Goal: Use online tool/utility: Use online tool/utility

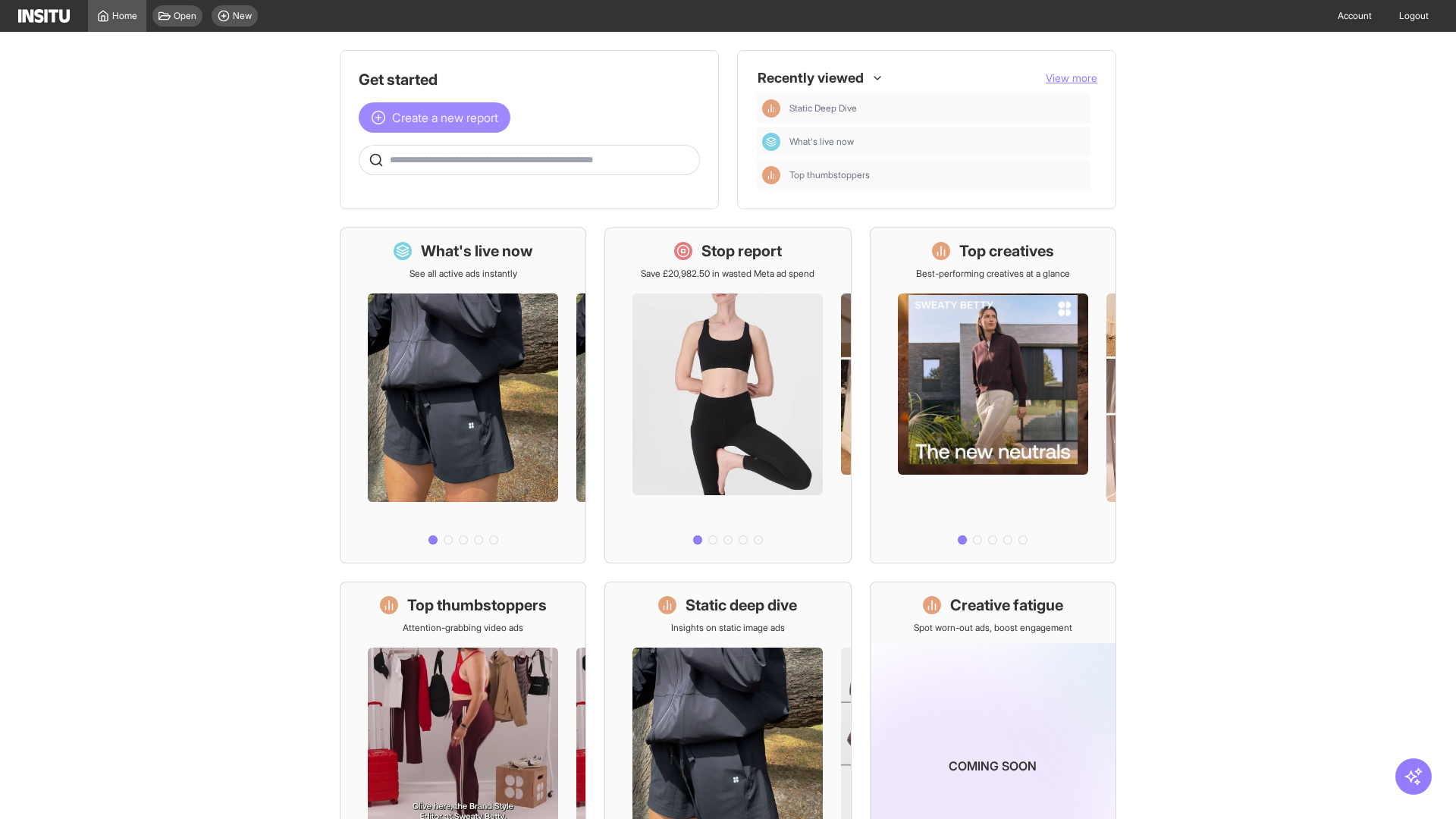
click at [439, 109] on span "Create a new report" at bounding box center [445, 117] width 106 height 18
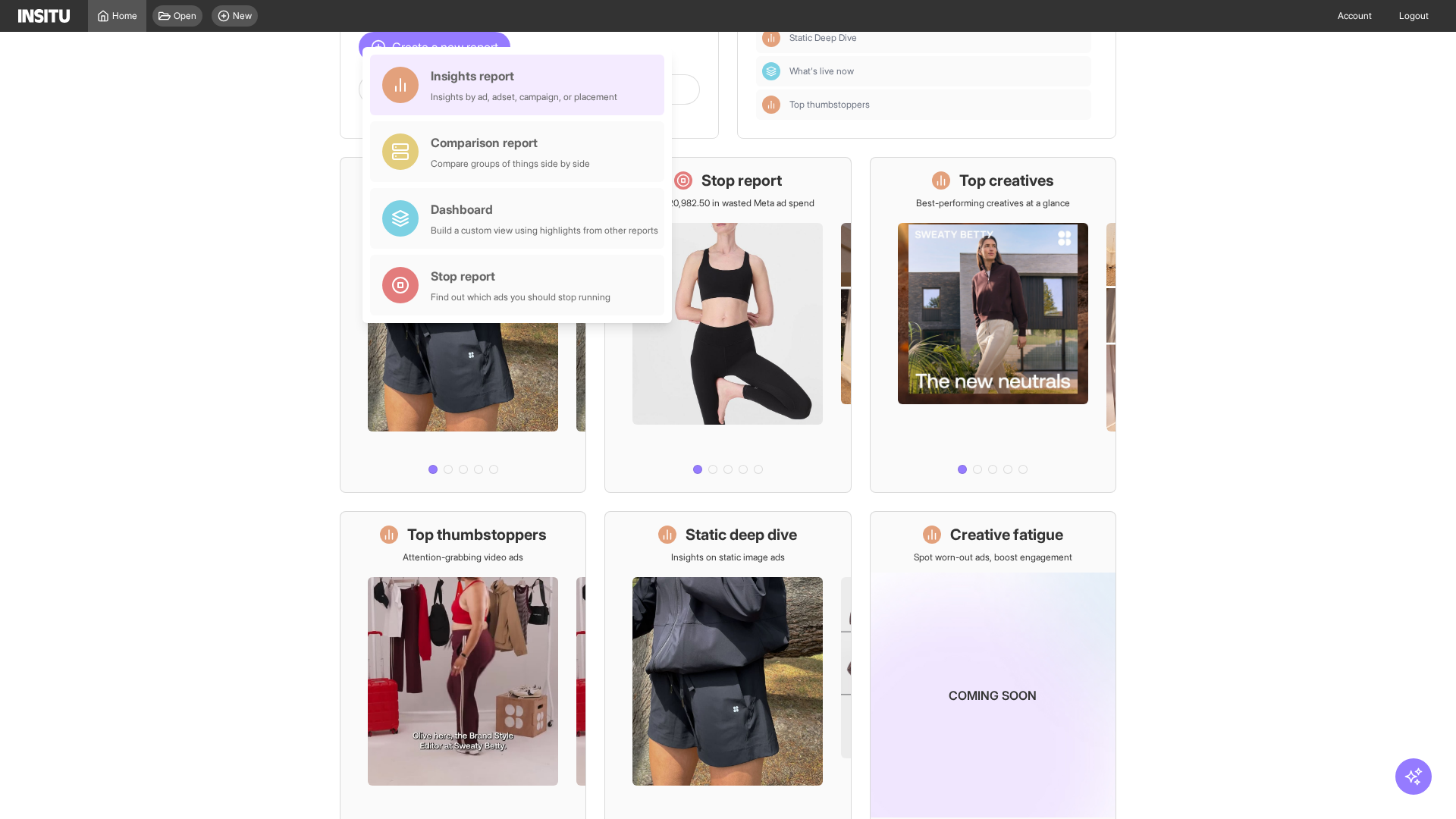
click at [521, 85] on div "Insights report Insights by ad, adset, campaign, or placement" at bounding box center [524, 85] width 187 height 36
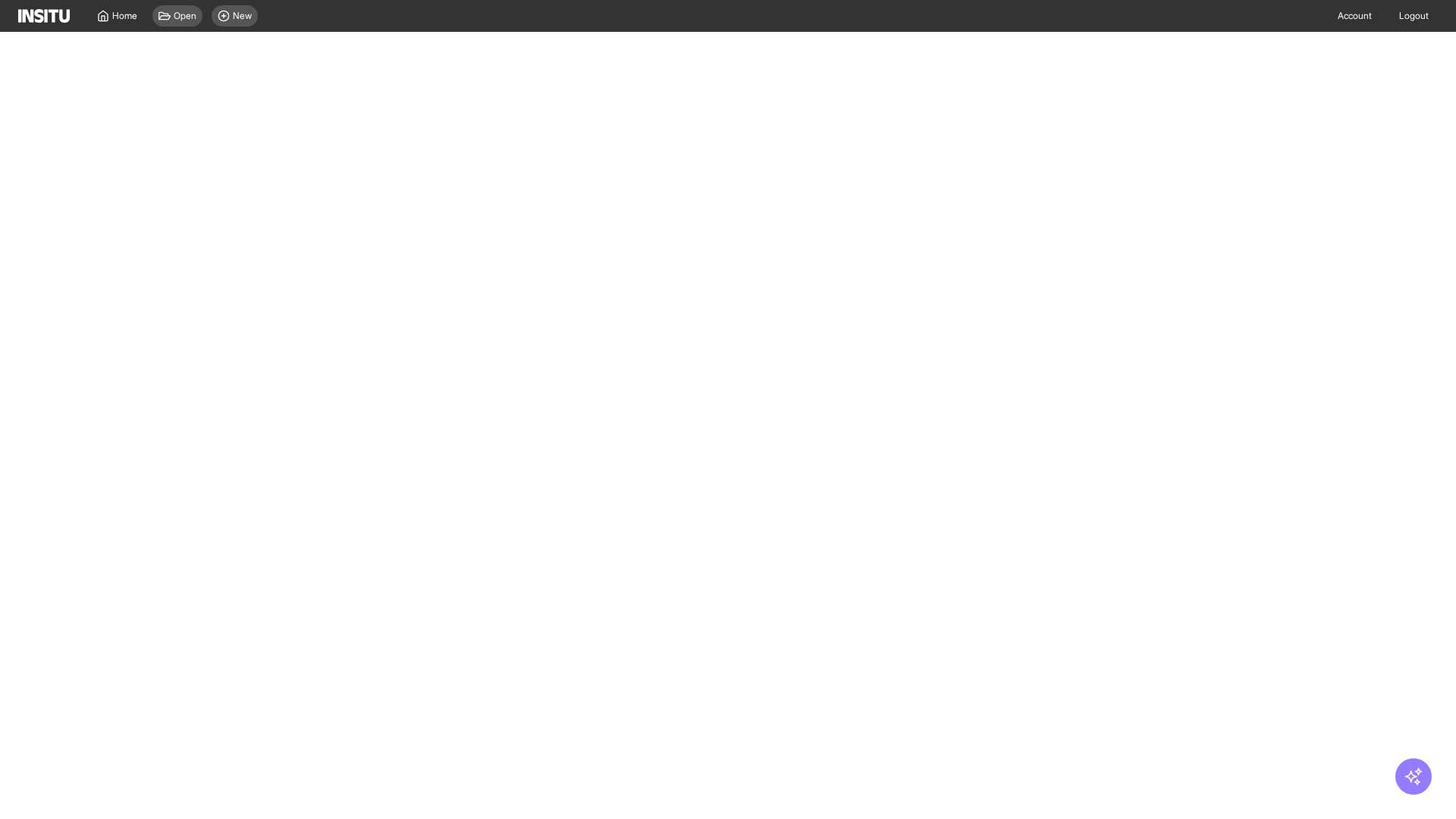
select select "**"
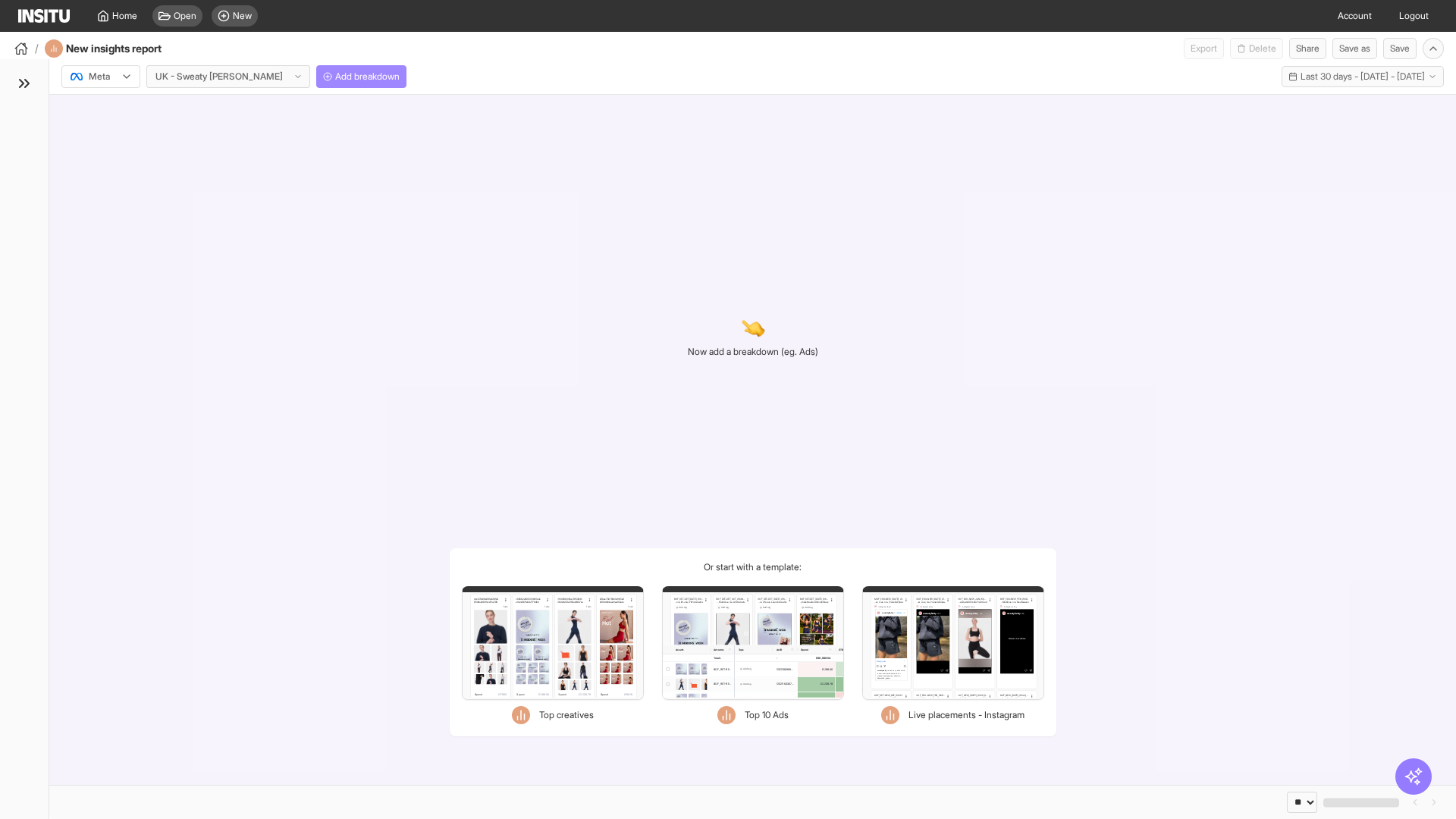
click at [335, 76] on span "Add breakdown" at bounding box center [368, 76] width 65 height 12
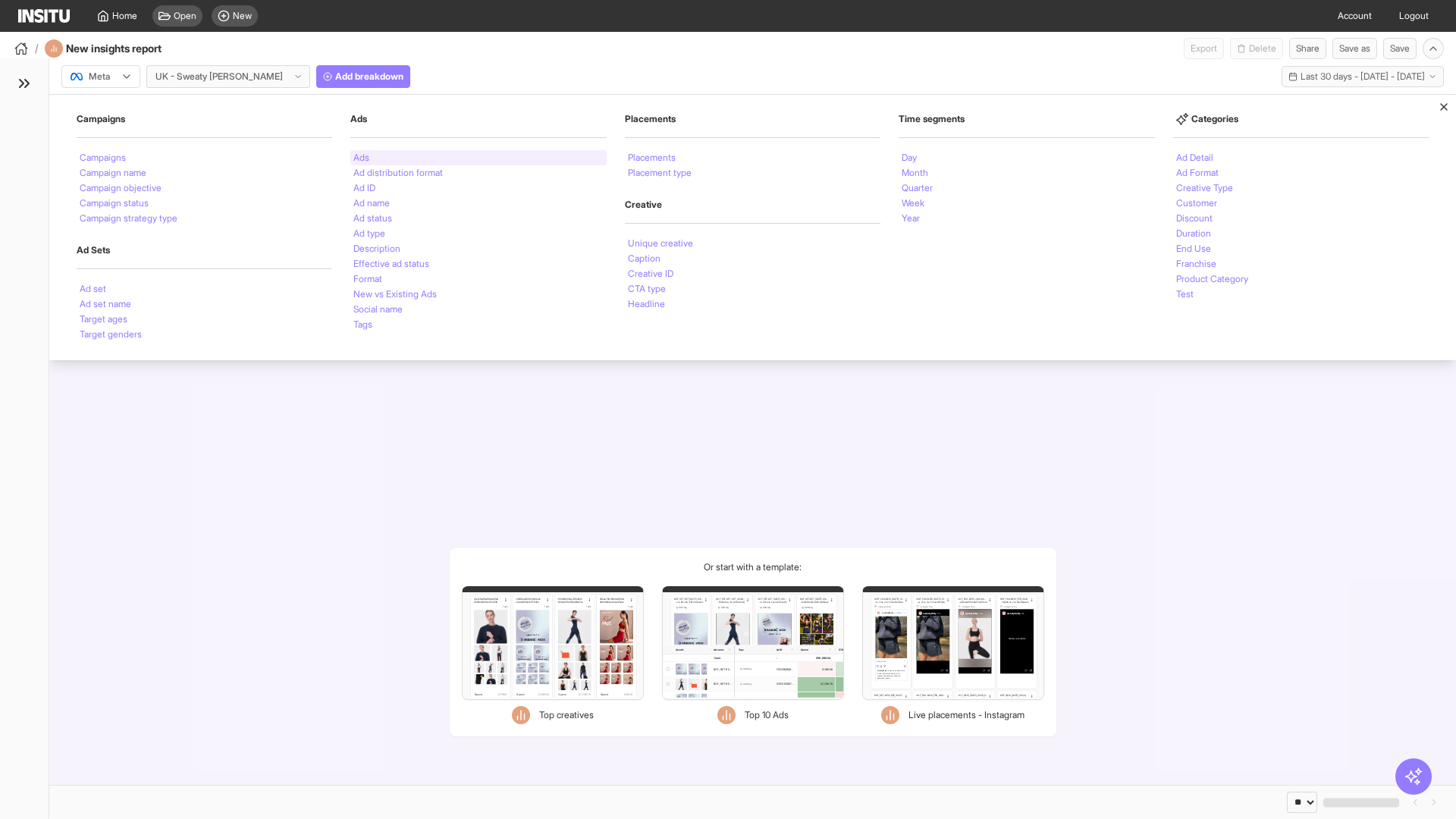
click at [361, 158] on li "Ads" at bounding box center [361, 158] width 16 height 9
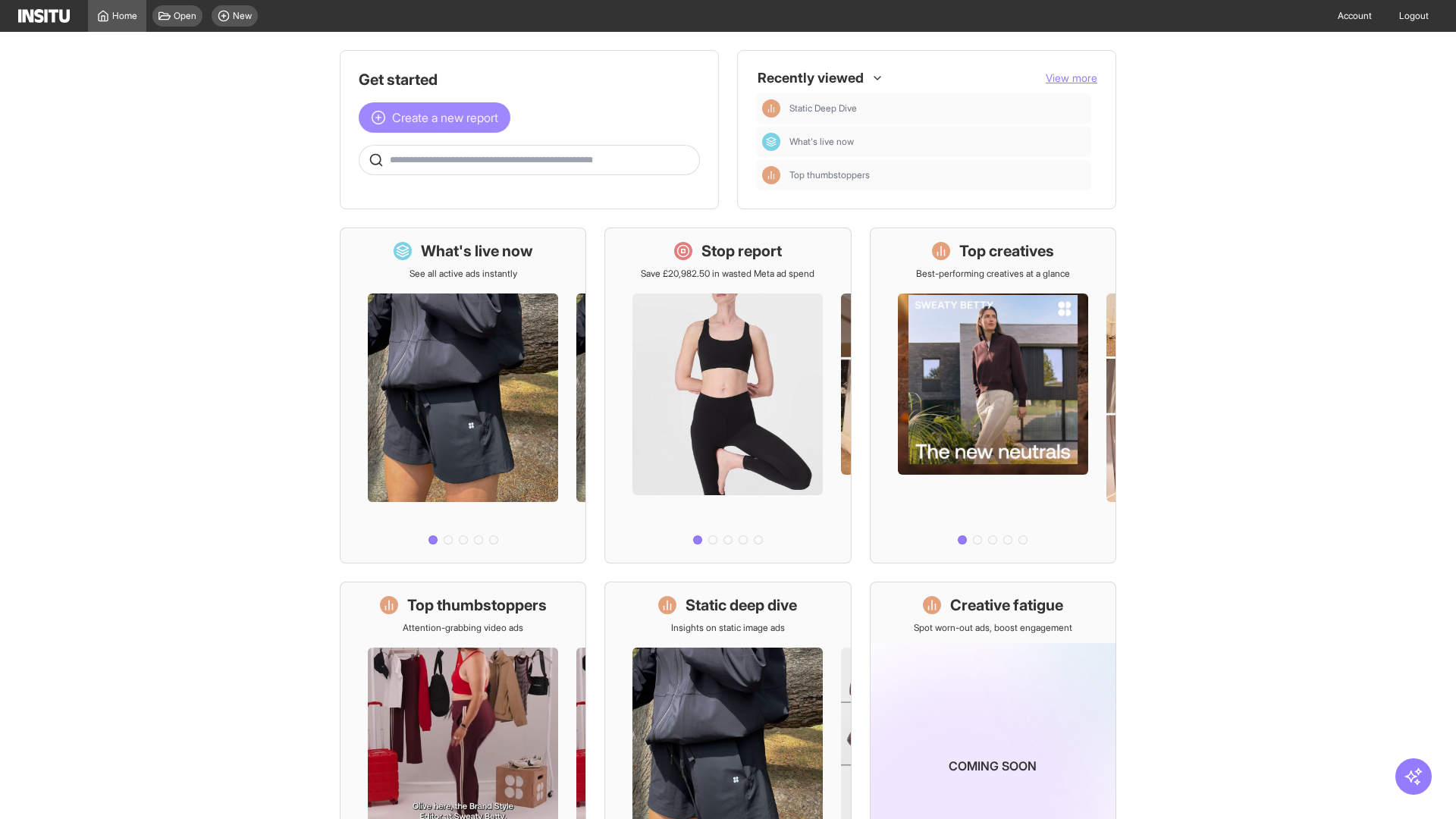
click at [439, 117] on span "Create a new report" at bounding box center [445, 117] width 106 height 18
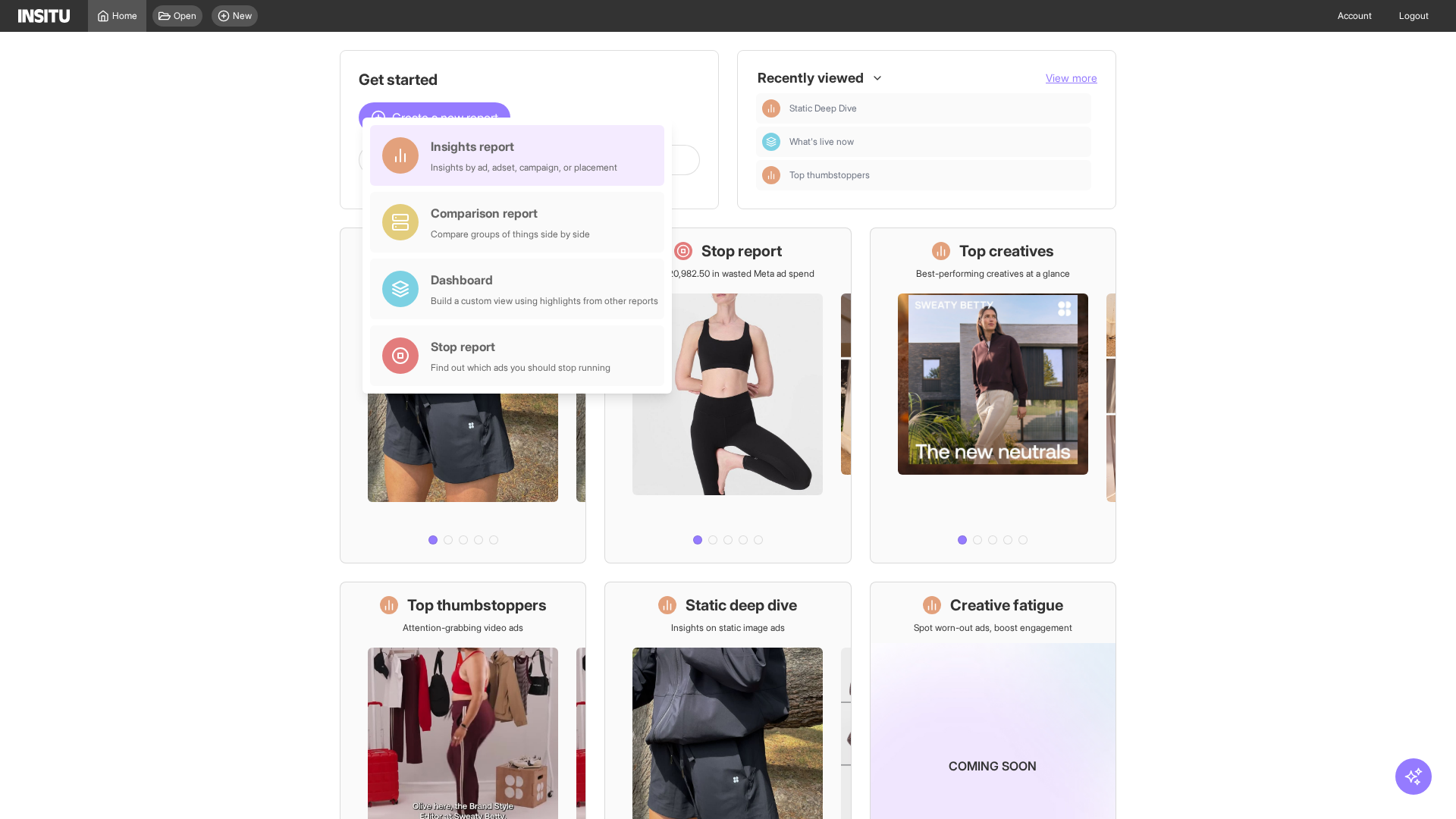
click at [521, 155] on div "Insights report Insights by ad, adset, campaign, or placement" at bounding box center [524, 155] width 187 height 36
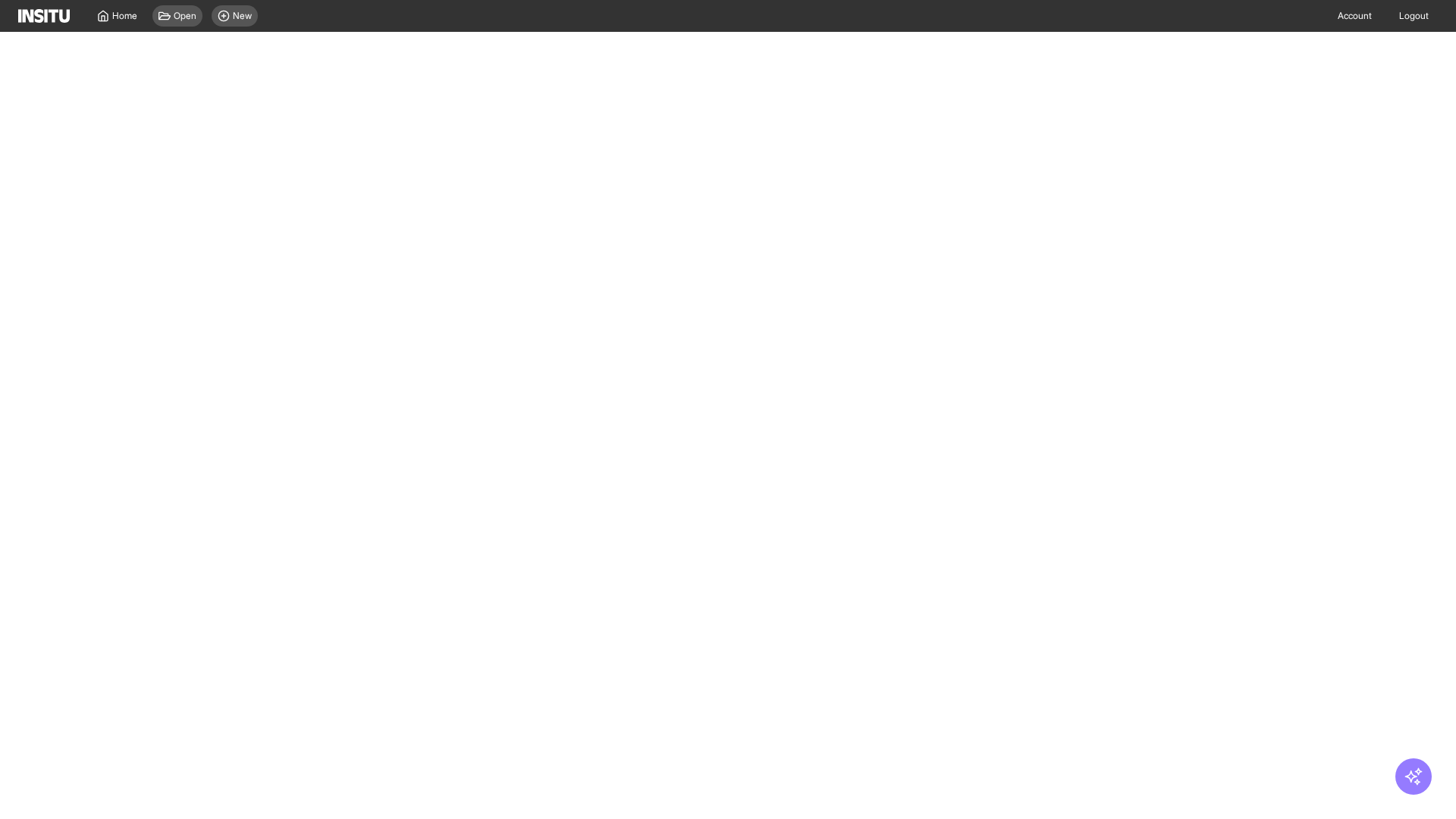
select select "**"
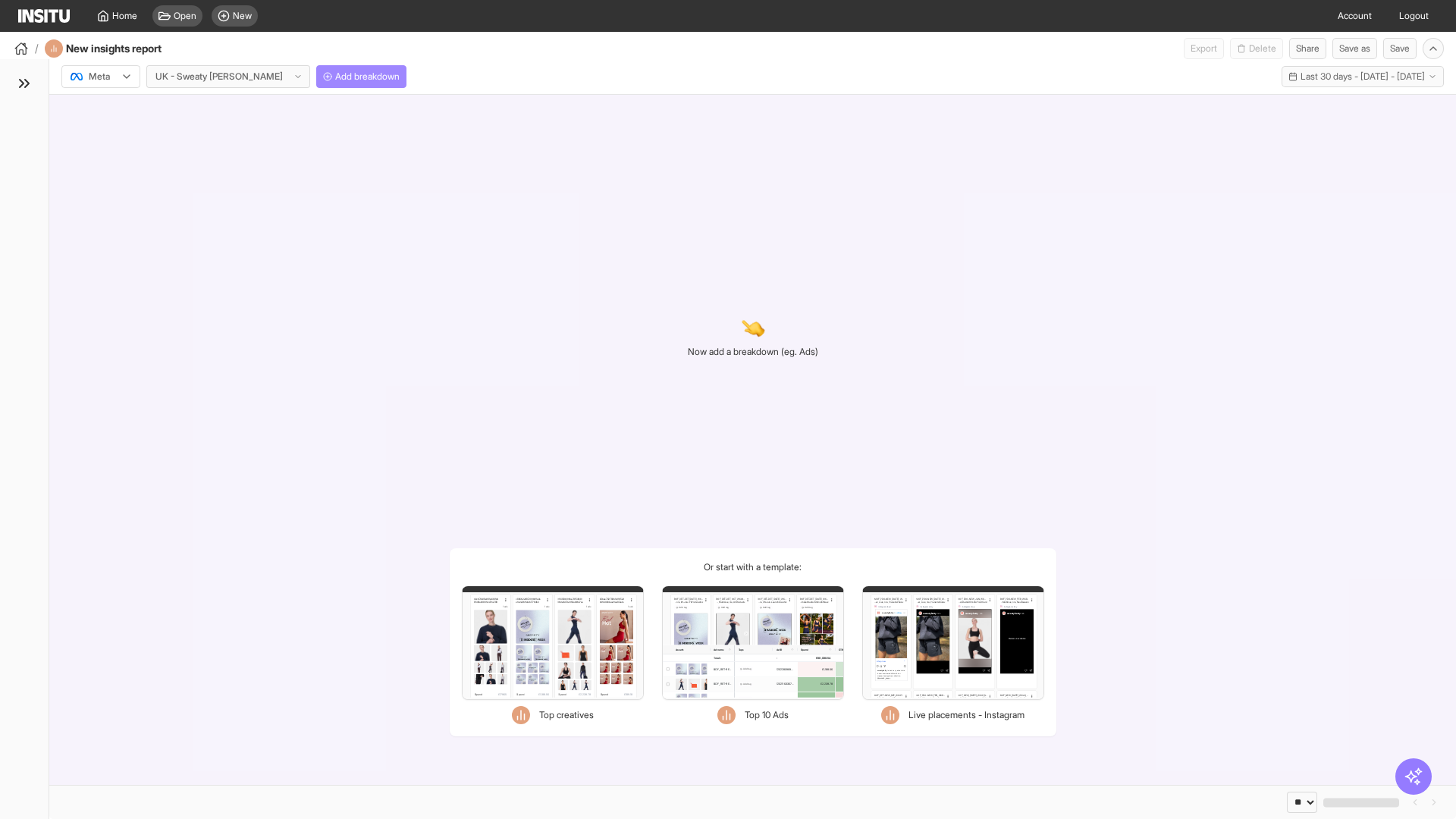
click at [335, 76] on span "Add breakdown" at bounding box center [368, 76] width 65 height 12
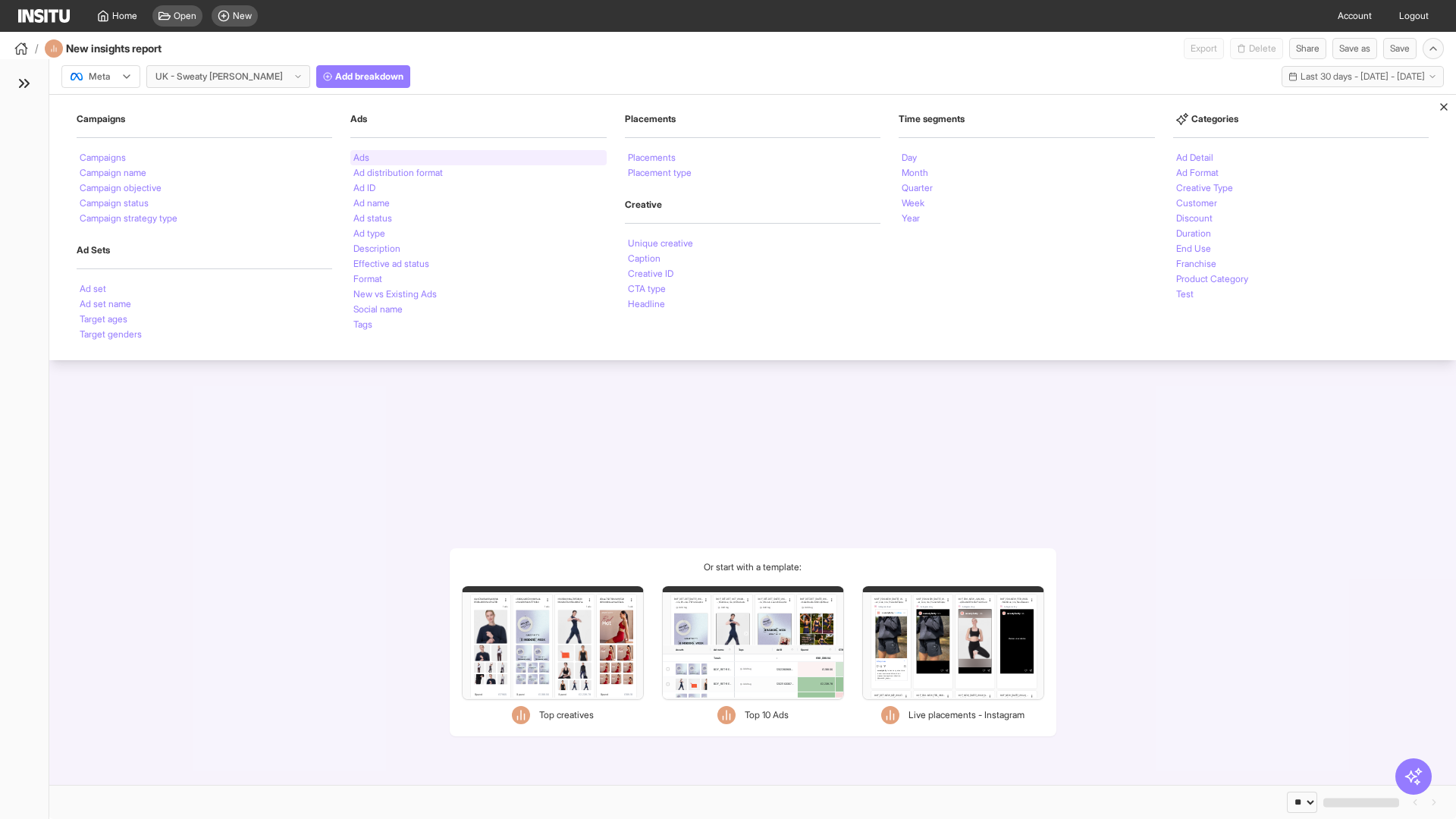
click at [361, 158] on li "Ads" at bounding box center [361, 158] width 16 height 9
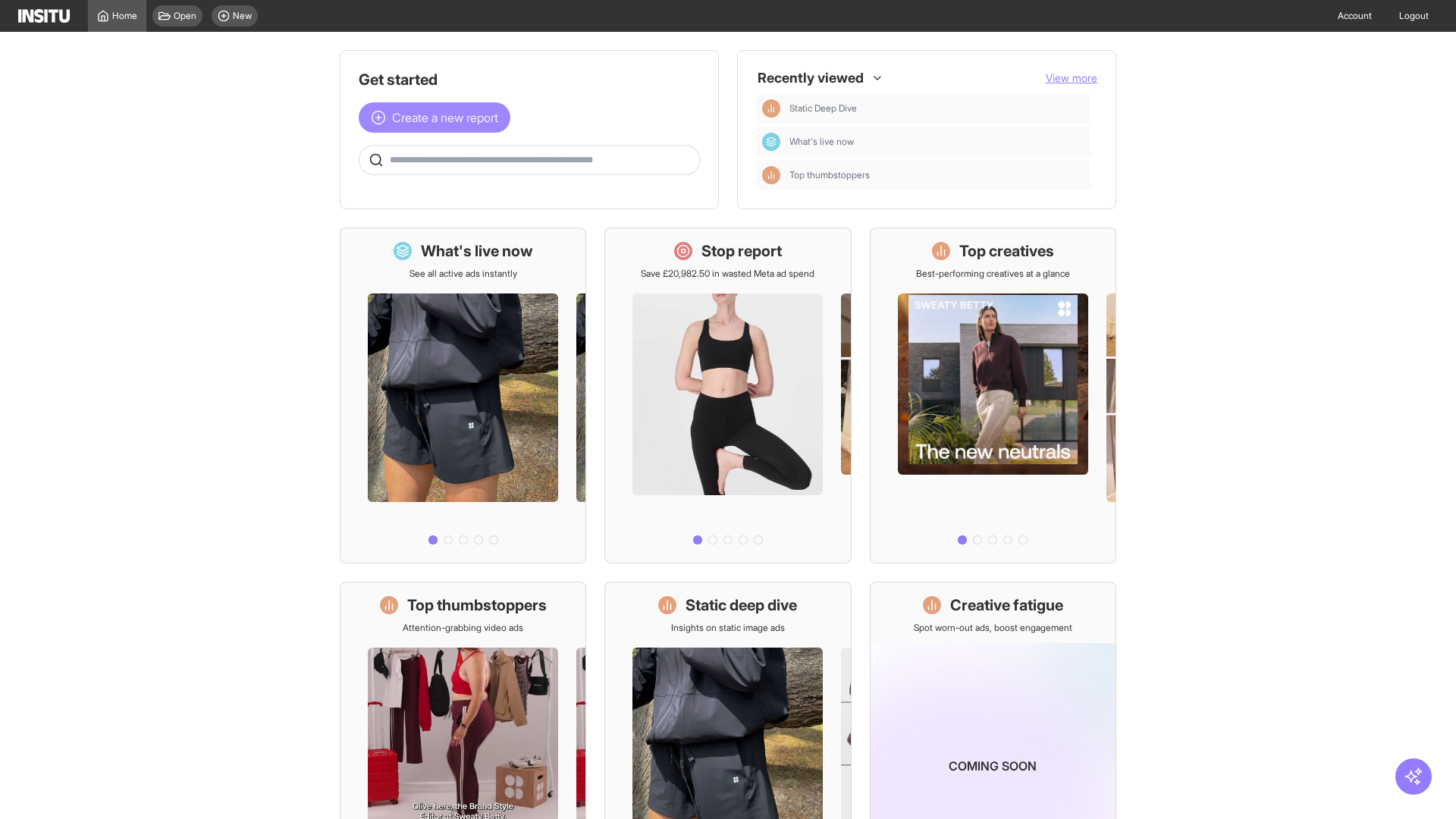
click at [439, 117] on span "Create a new report" at bounding box center [445, 117] width 106 height 18
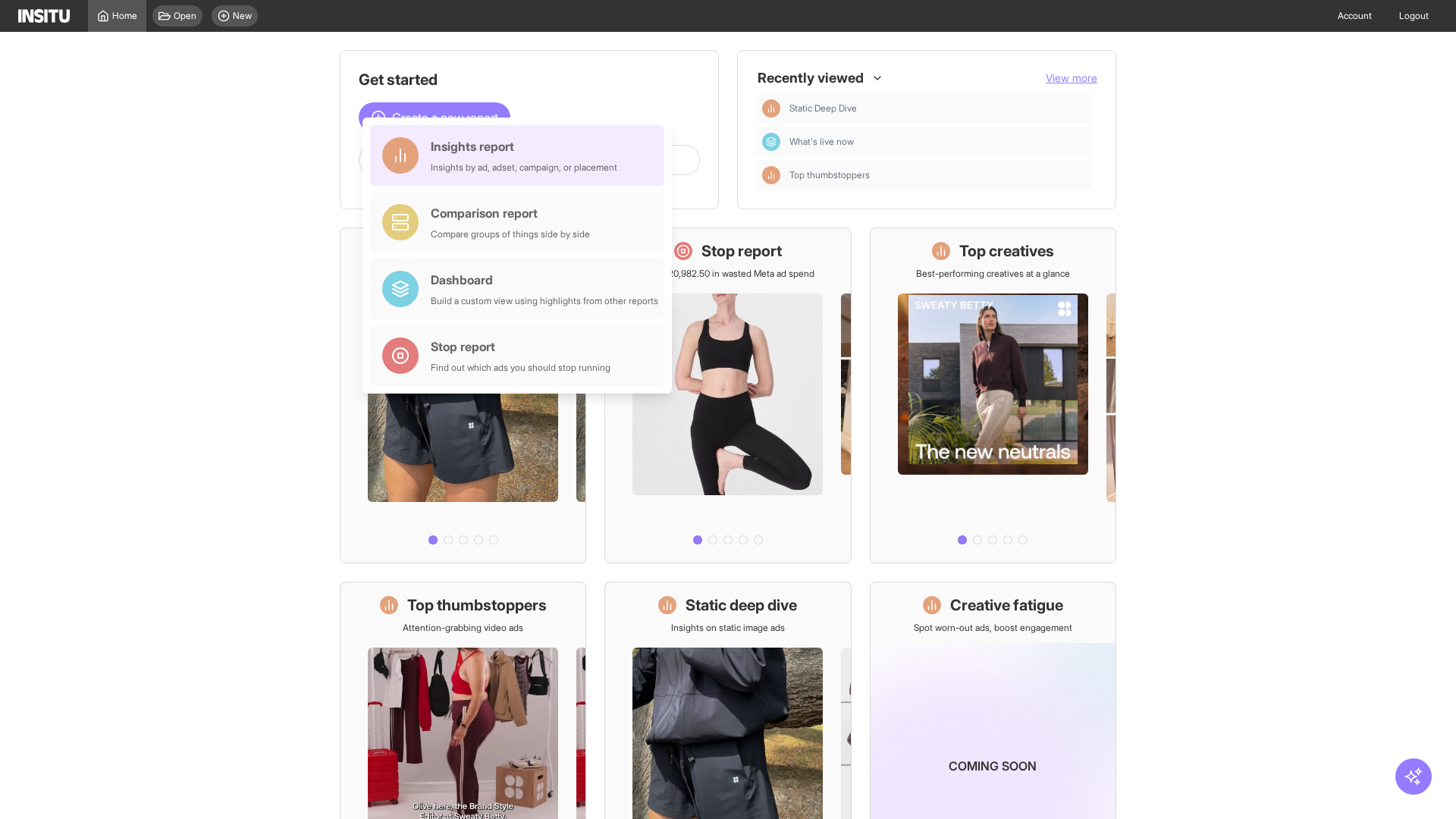
click at [521, 155] on div "Insights report Insights by ad, adset, campaign, or placement" at bounding box center [524, 155] width 187 height 36
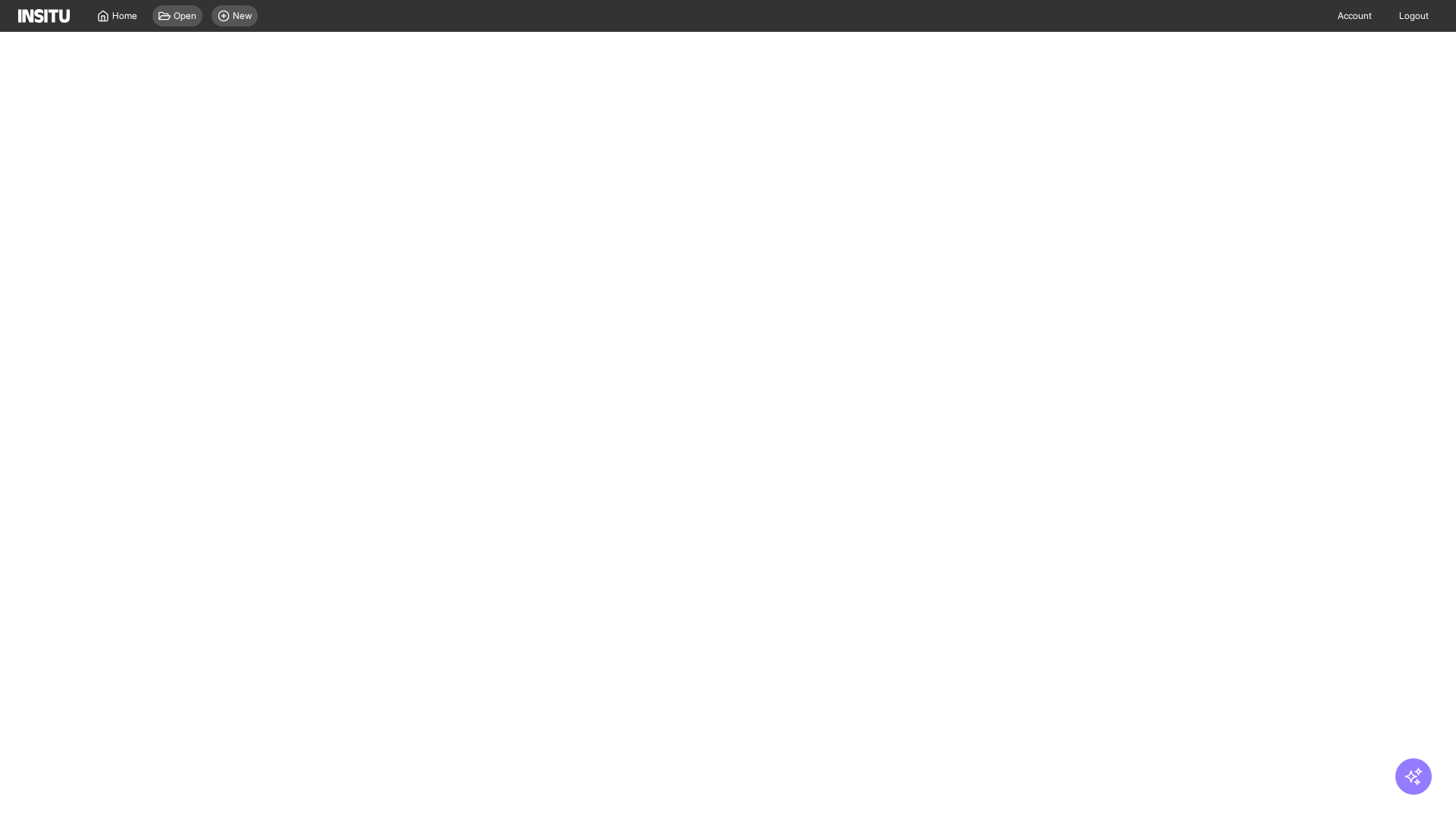
select select "**"
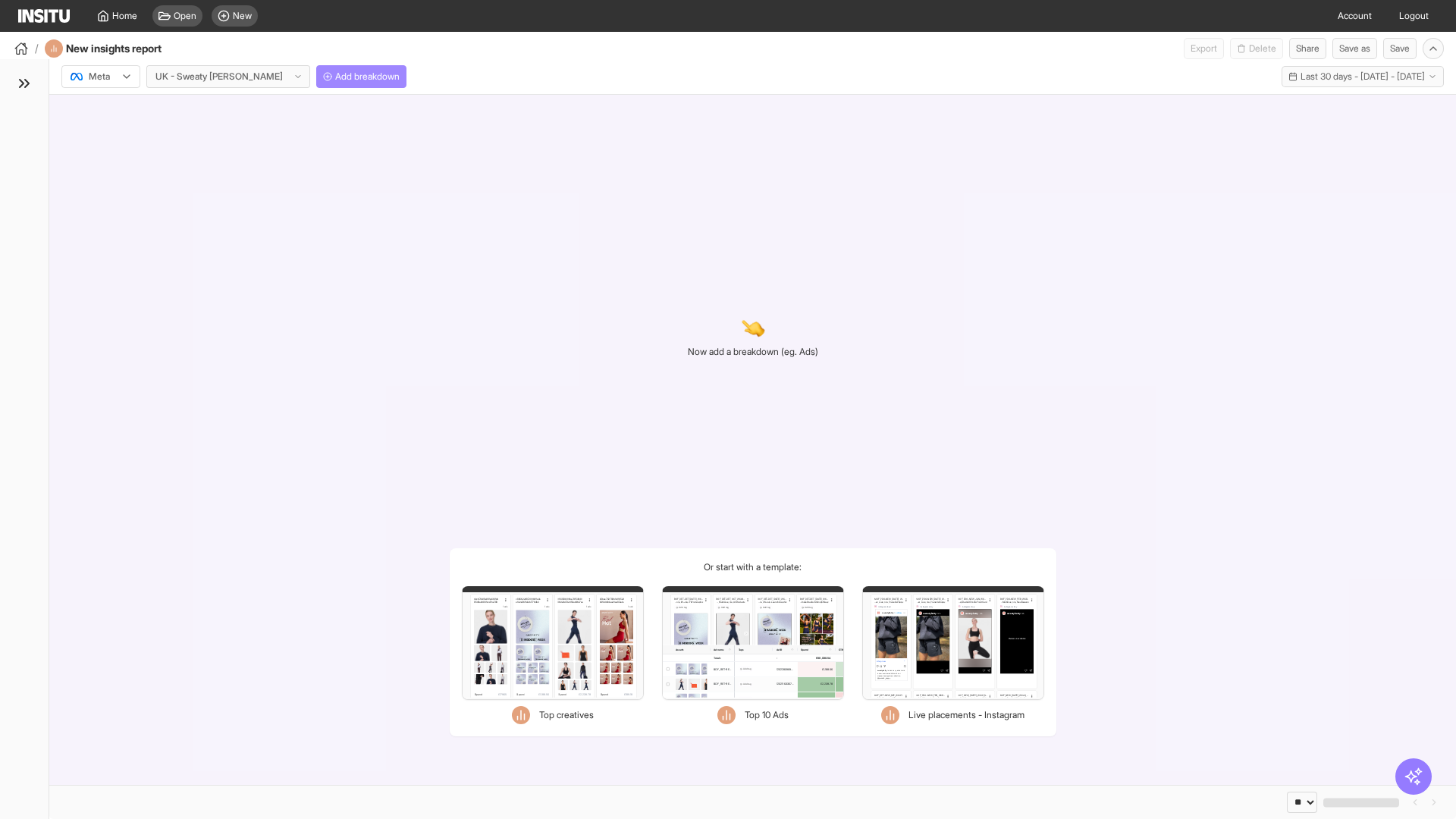
click at [335, 76] on span "Add breakdown" at bounding box center [368, 76] width 65 height 12
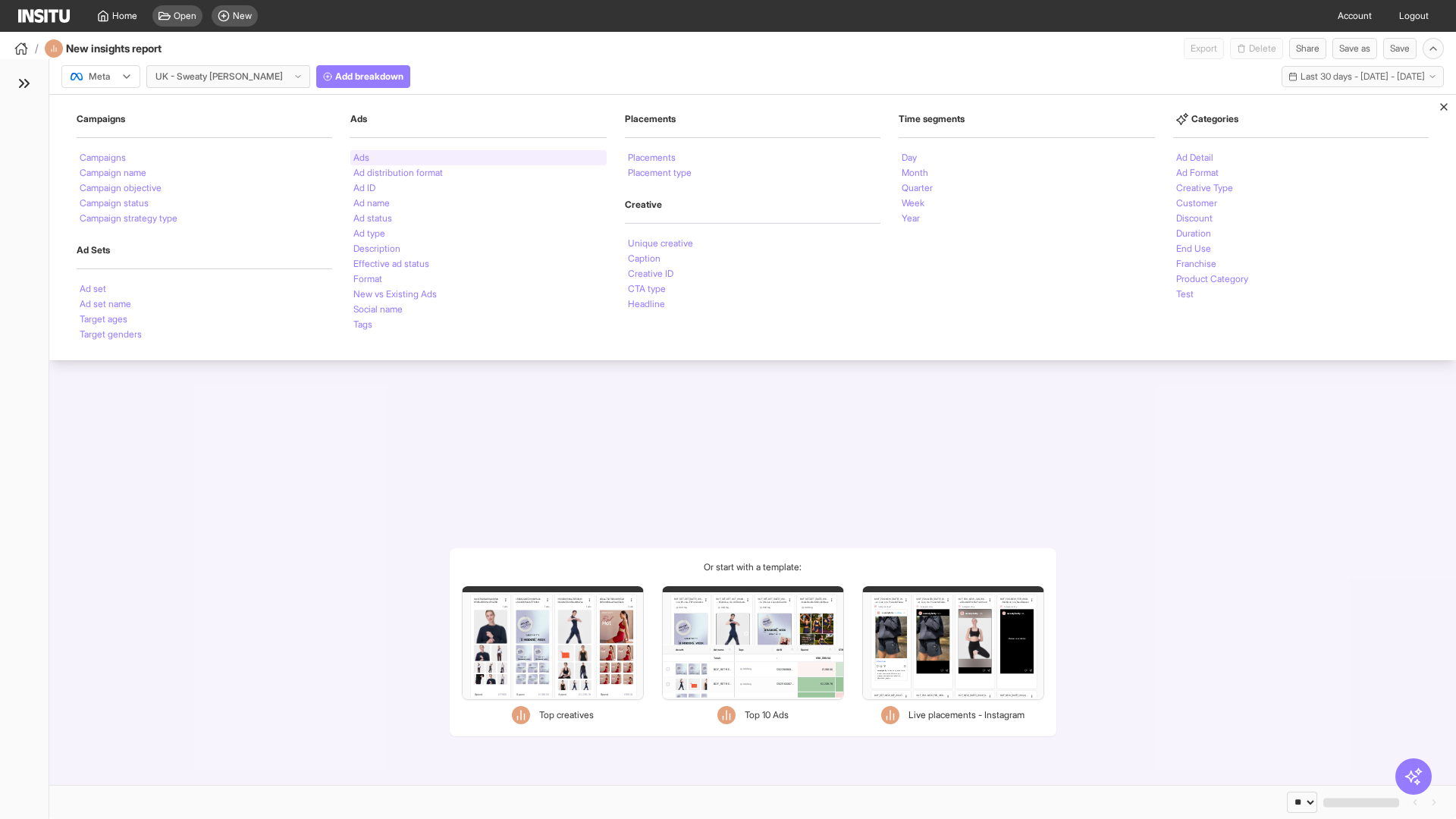
click at [361, 158] on li "Ads" at bounding box center [361, 158] width 16 height 9
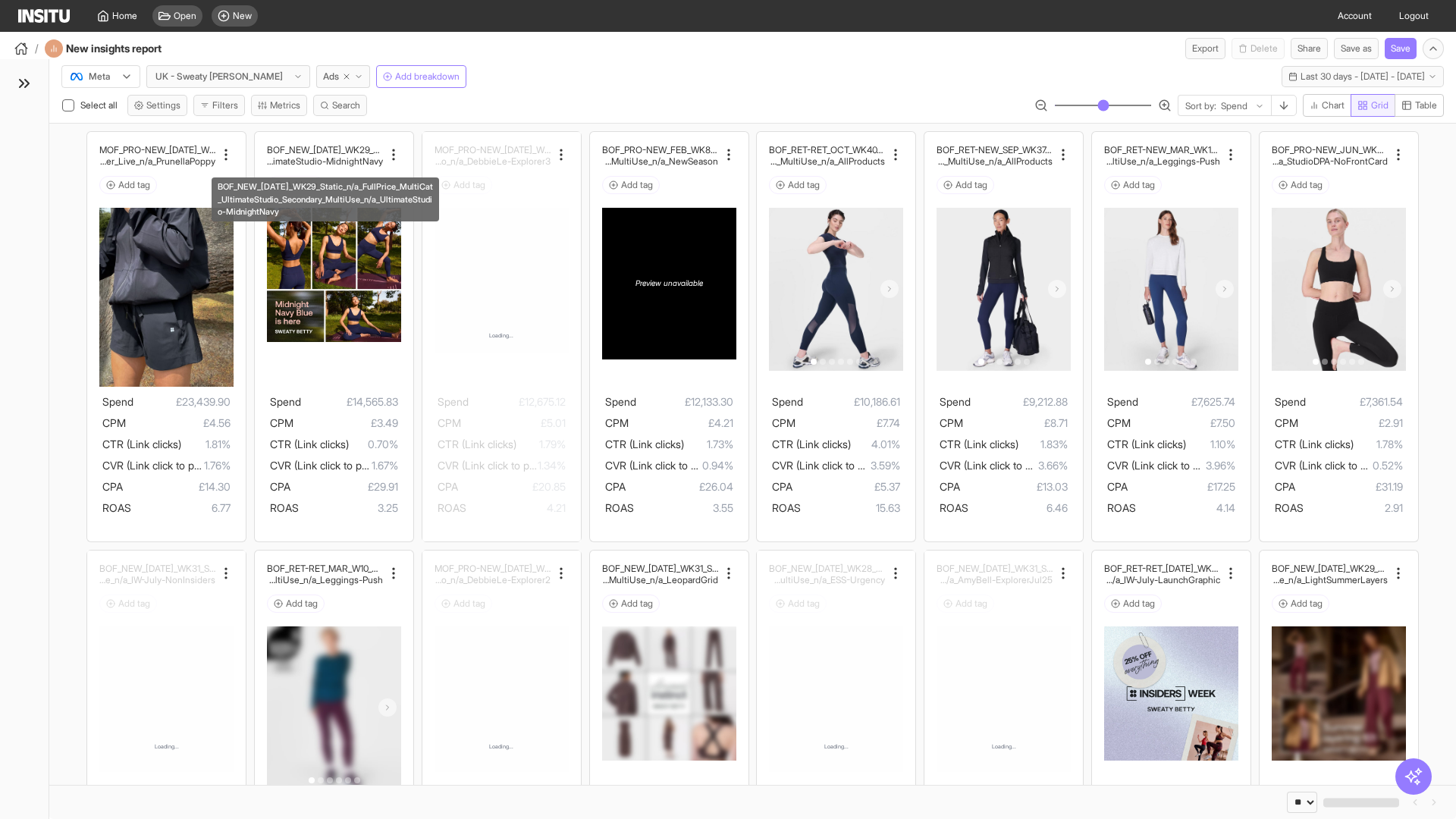
click at [1371, 106] on span "Grid" at bounding box center [1380, 105] width 17 height 12
